Goal: Find contact information: Find contact information

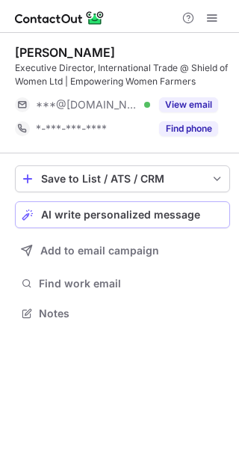
scroll to position [303, 239]
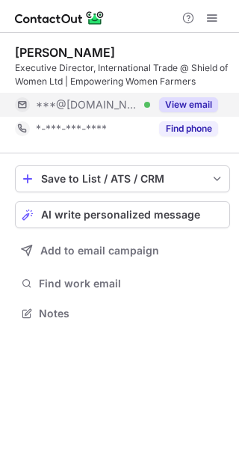
click at [180, 103] on button "View email" at bounding box center [188, 104] width 59 height 15
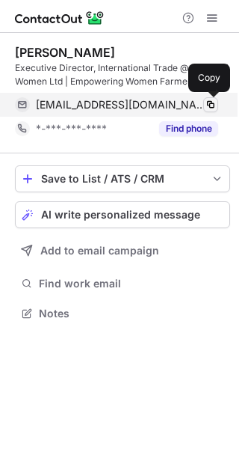
click at [213, 107] on span at bounding box center [211, 105] width 12 height 12
